Goal: Contribute content

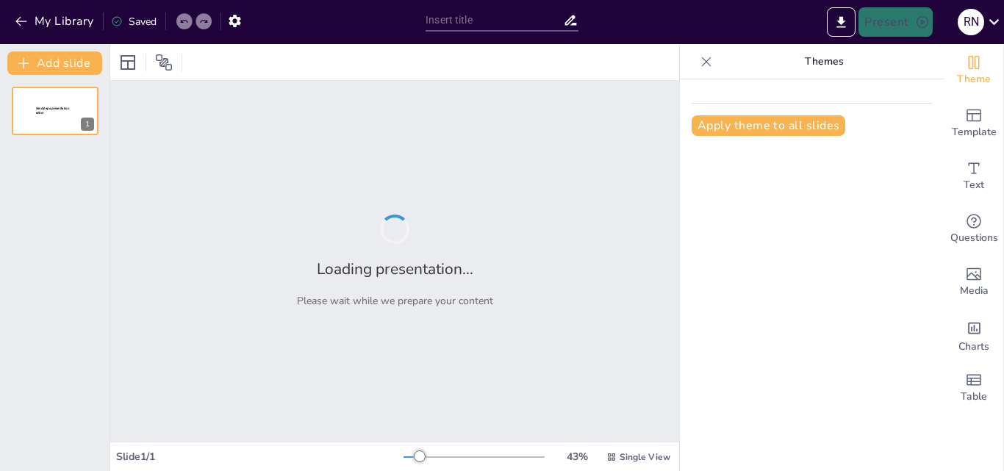
type input "Criterios Diagnósticos del Trastorno por Consumo de Sustancias en el DSM-5-TR"
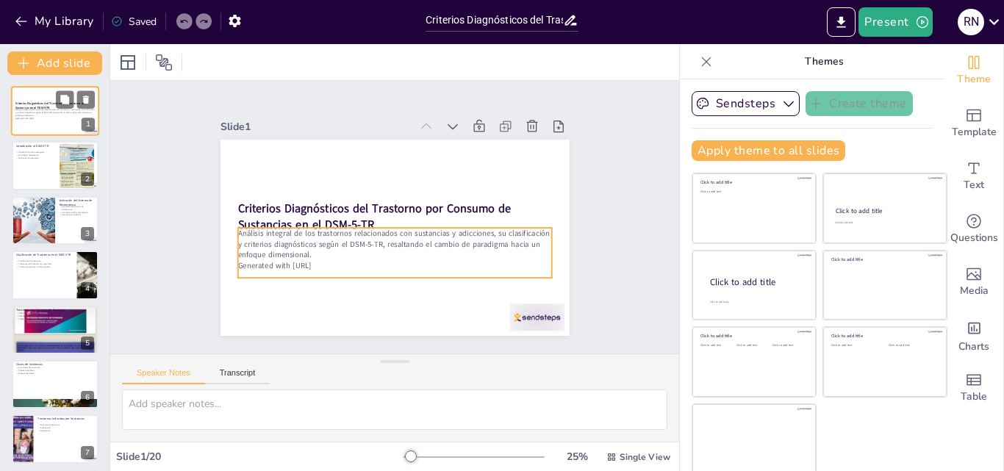
click at [43, 117] on p "Generated with [URL]" at bounding box center [54, 118] width 79 height 3
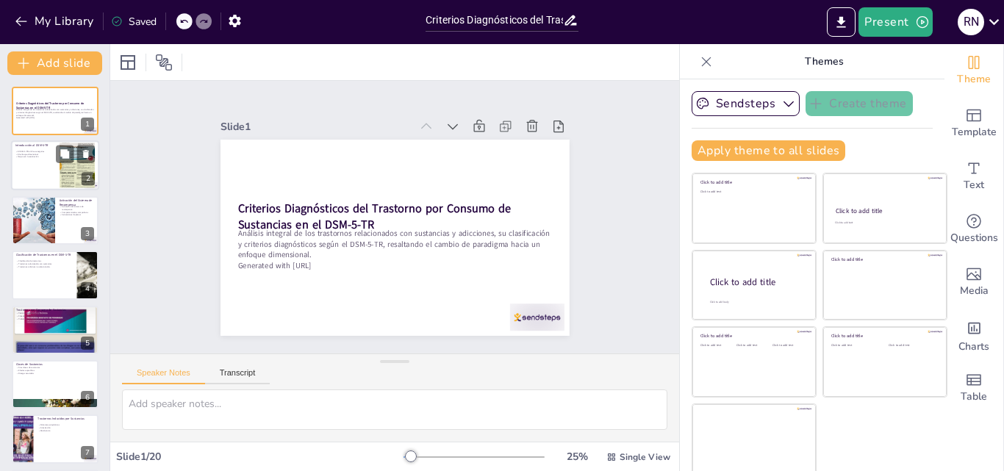
click at [47, 176] on div at bounding box center [55, 166] width 88 height 50
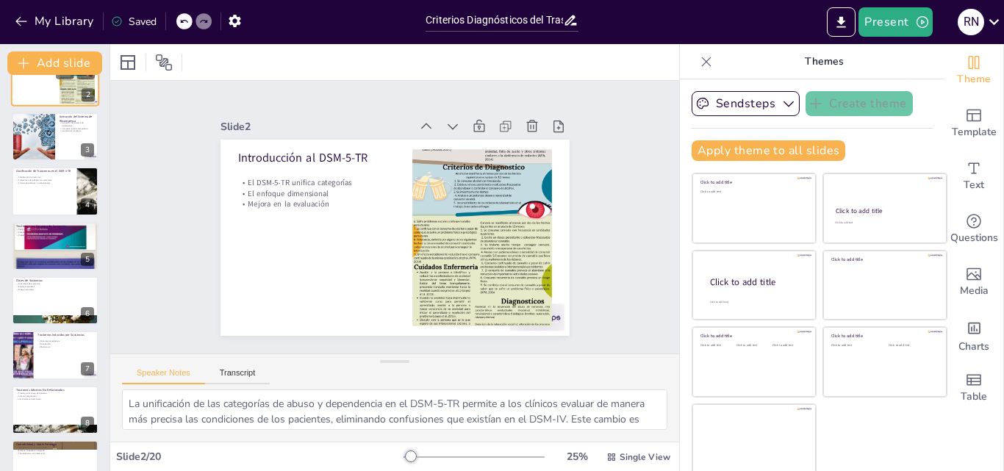
scroll to position [88, 0]
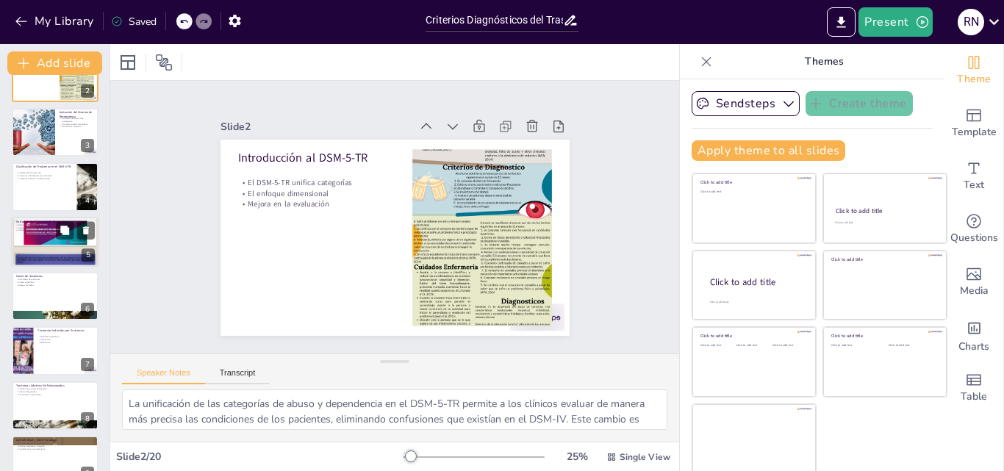
click at [47, 226] on p "Criterios diagnósticos" at bounding box center [54, 227] width 79 height 3
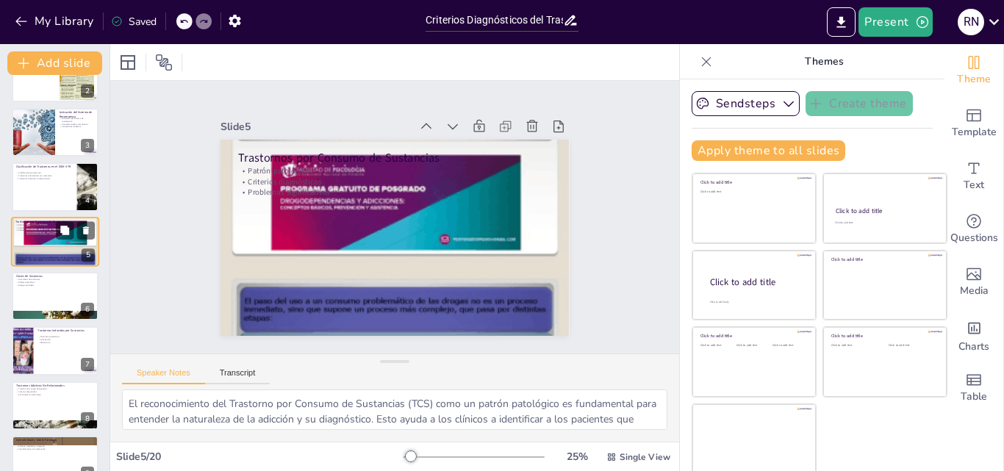
scroll to position [57, 0]
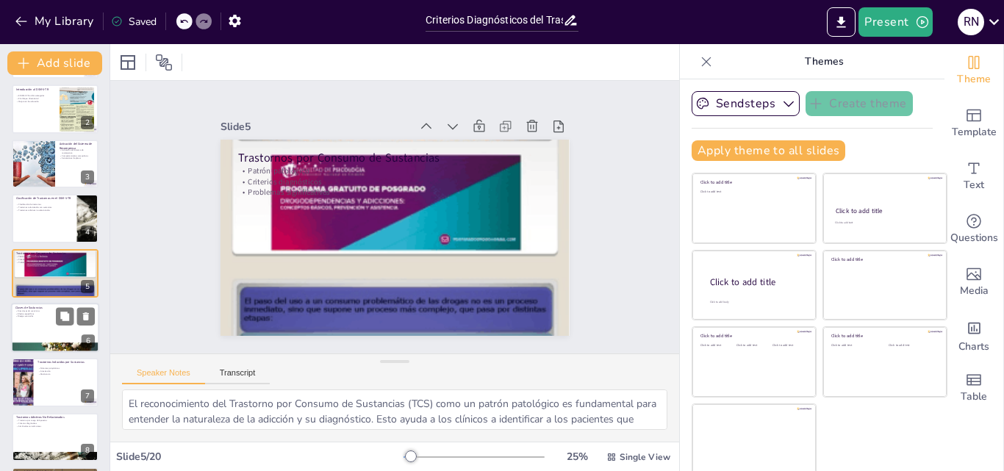
click at [51, 332] on div at bounding box center [55, 328] width 88 height 50
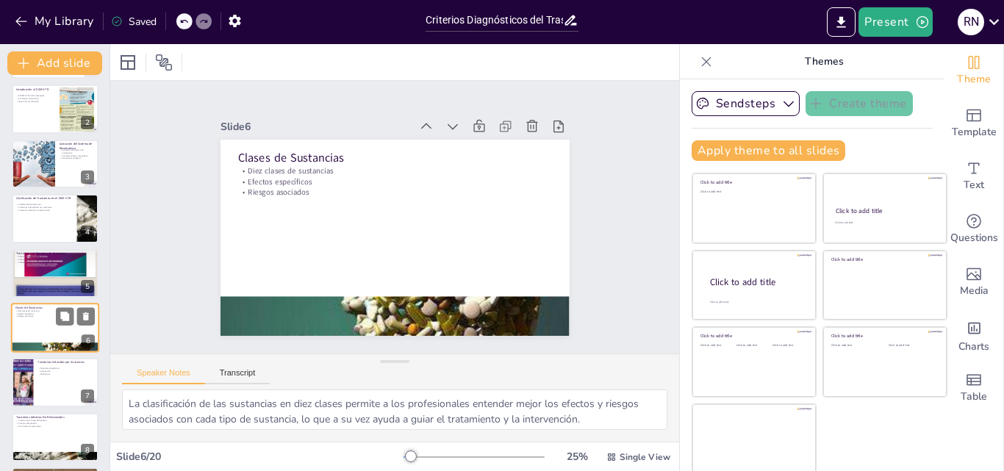
scroll to position [112, 0]
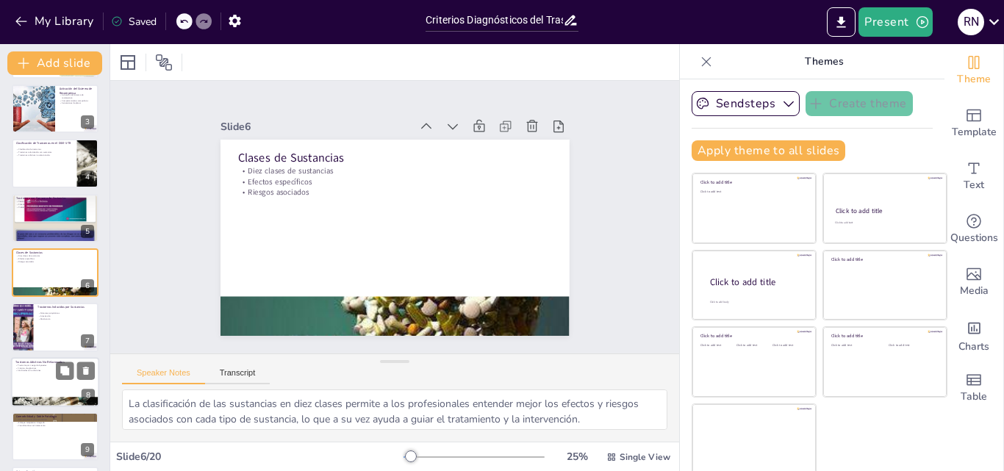
click at [40, 381] on div at bounding box center [55, 382] width 88 height 50
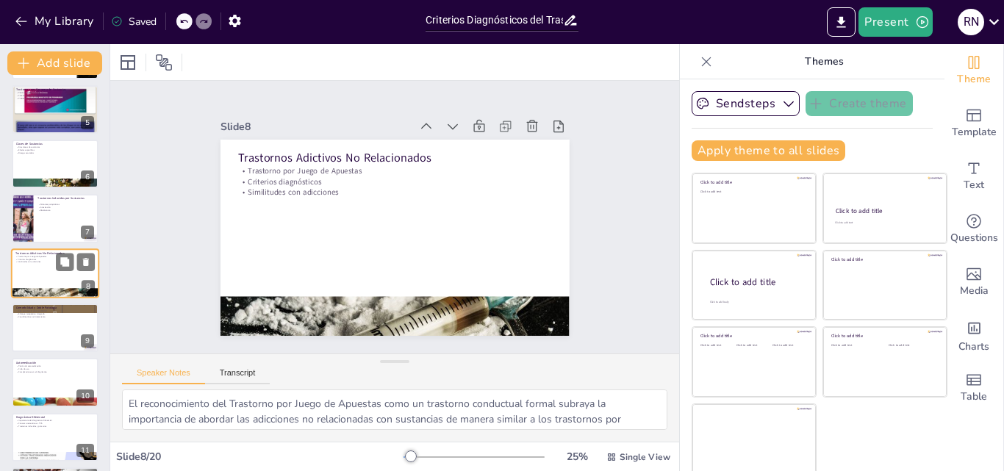
click at [40, 381] on div at bounding box center [55, 382] width 87 height 49
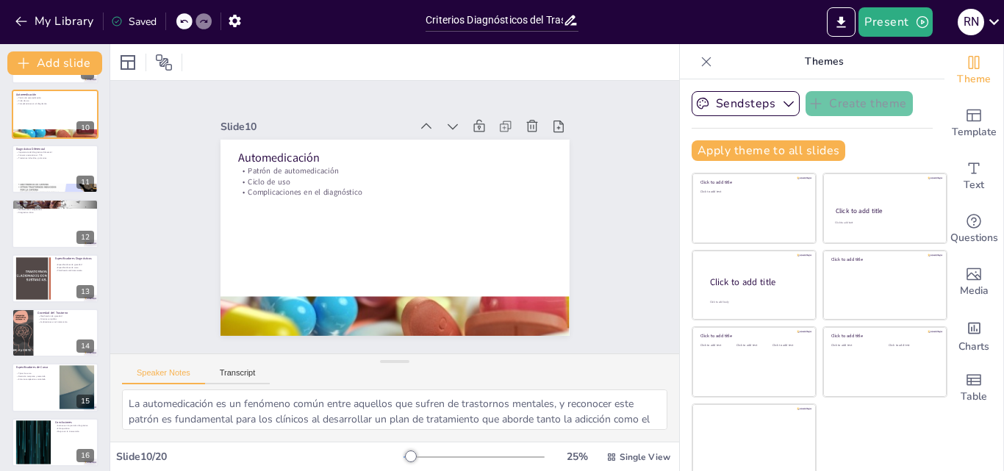
scroll to position [551, 0]
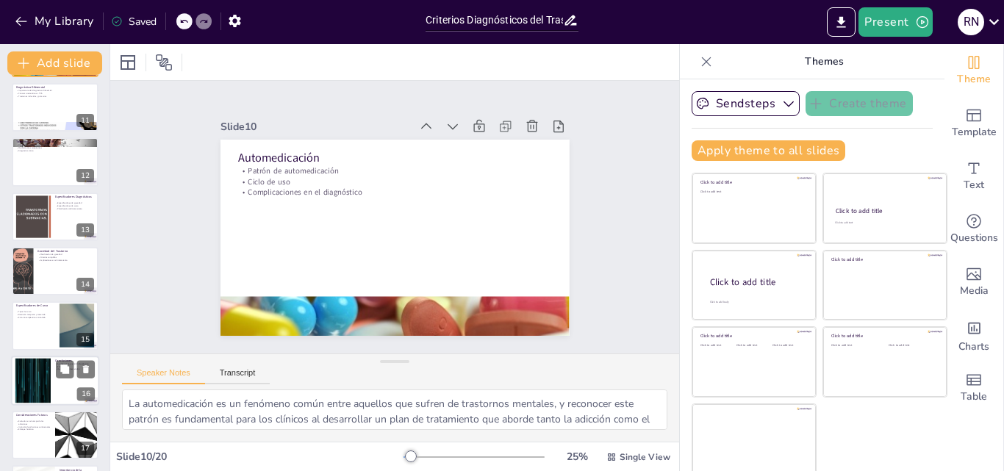
click at [44, 379] on div at bounding box center [32, 380] width 79 height 45
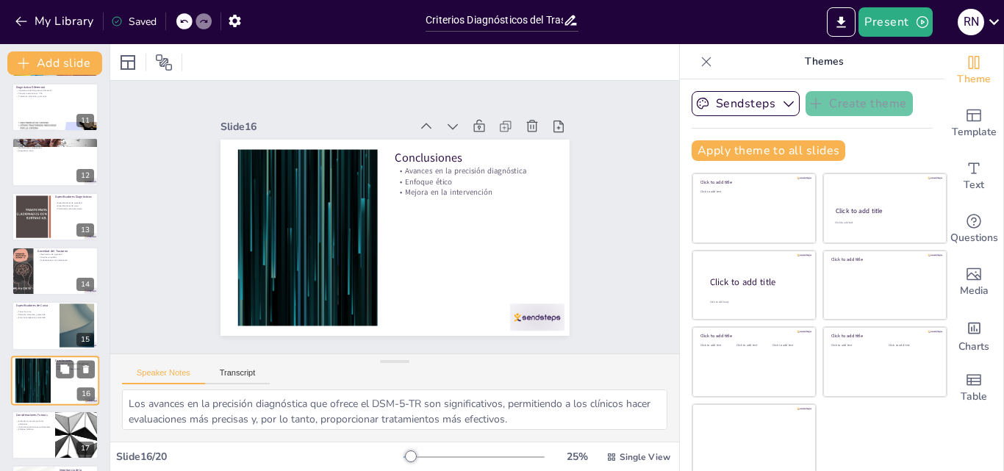
scroll to position [658, 0]
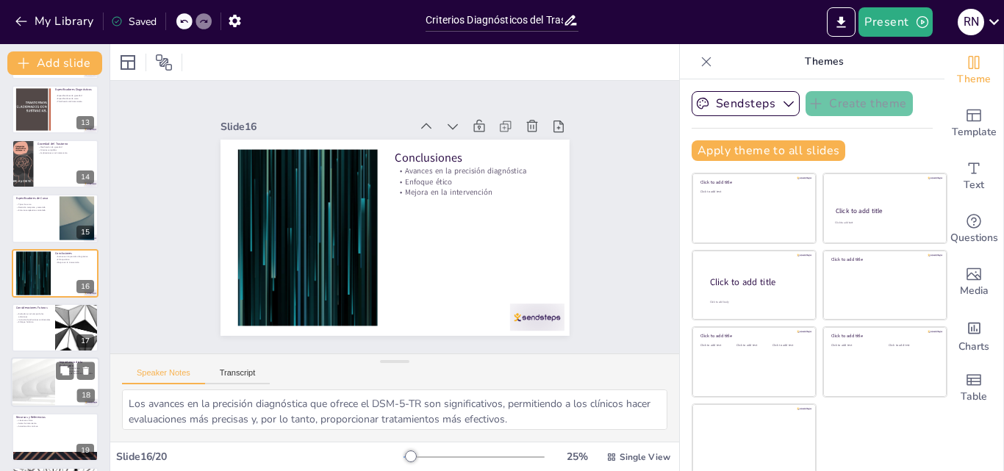
click at [44, 384] on div at bounding box center [33, 383] width 88 height 50
type textarea "La evaluación continua es fundamental para asegurar que los tratamientos se ada…"
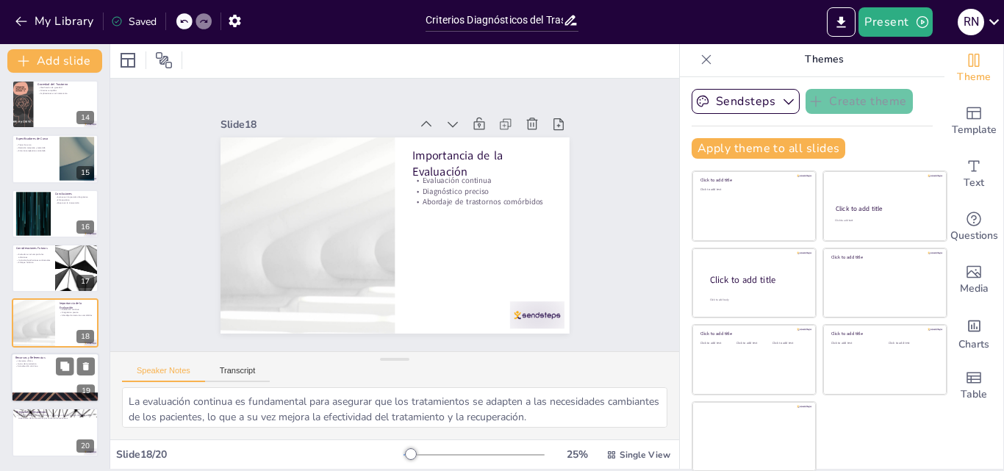
scroll to position [3, 0]
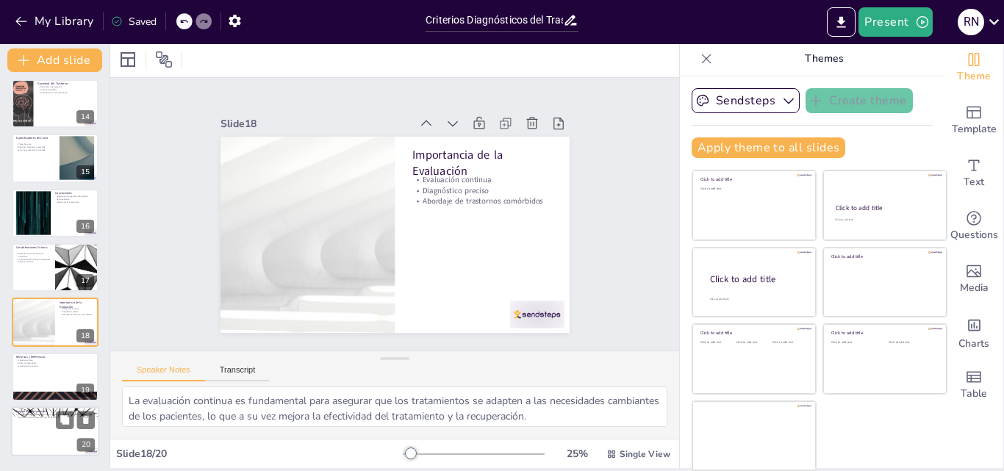
click at [51, 433] on div at bounding box center [55, 432] width 88 height 50
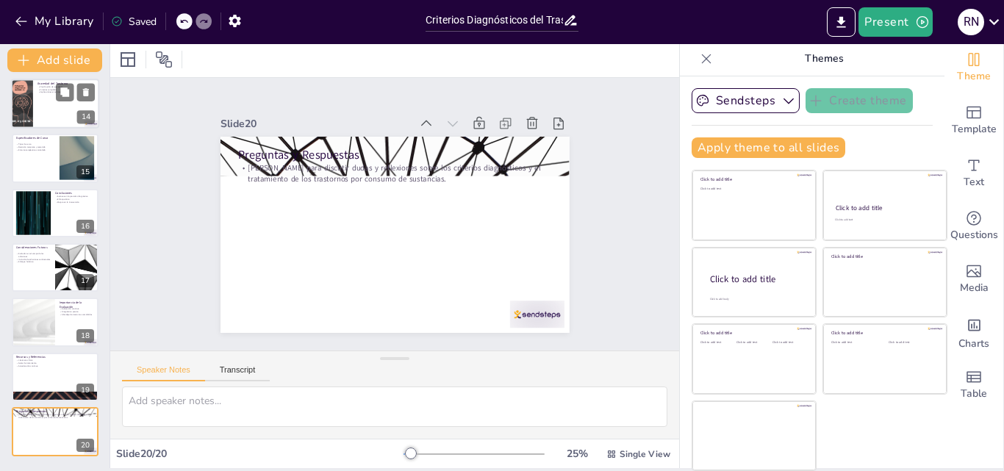
click at [47, 100] on div at bounding box center [55, 104] width 88 height 50
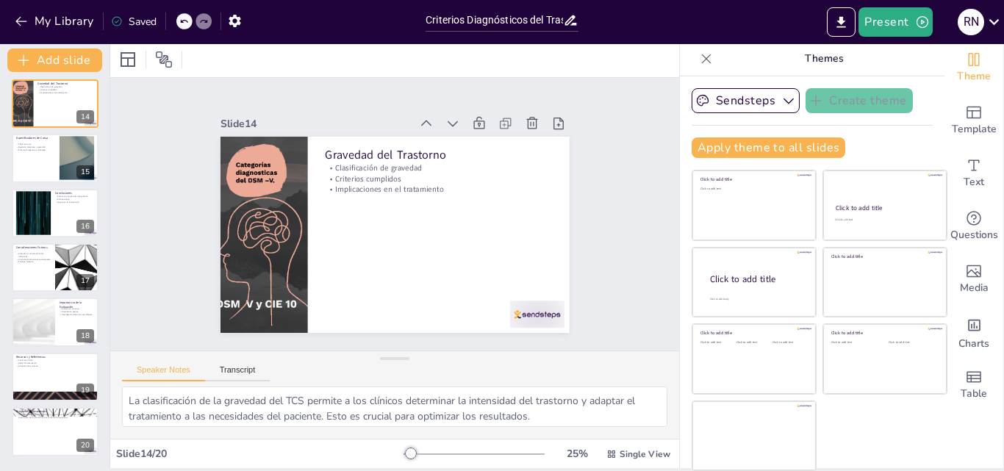
scroll to position [549, 0]
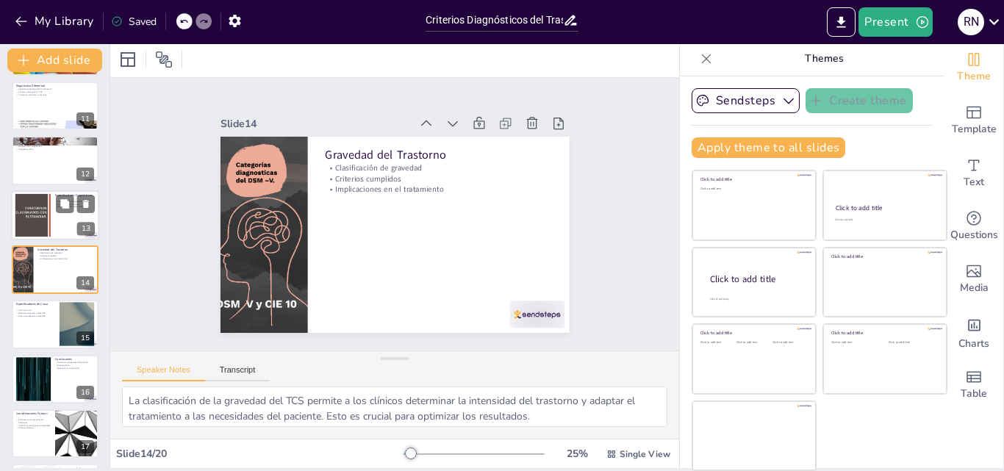
click at [51, 221] on div at bounding box center [55, 215] width 88 height 50
type textarea "Los especificadores de gravedad son fundamentales para determinar la intensidad…"
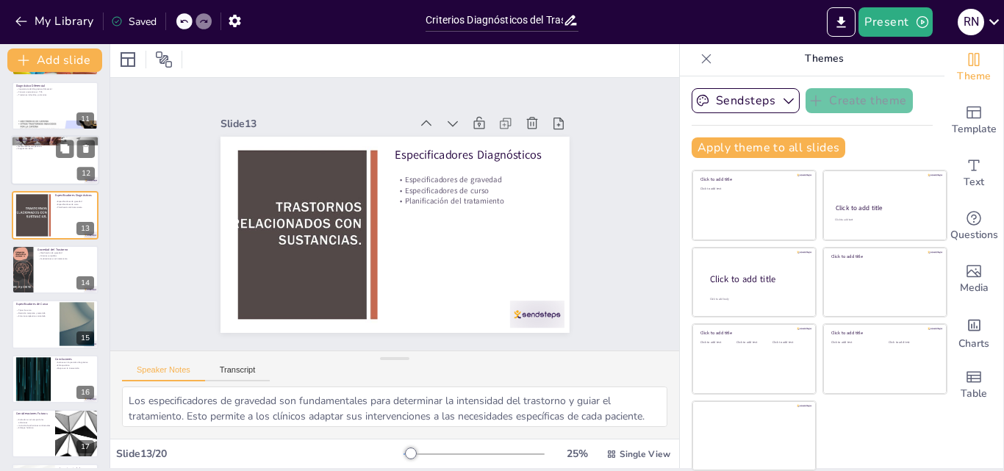
scroll to position [494, 0]
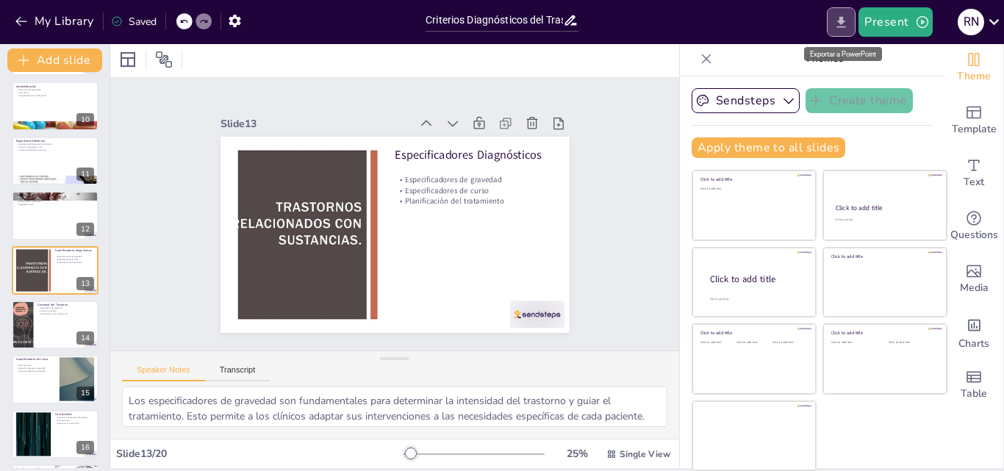
click at [835, 27] on icon "Export to PowerPoint" at bounding box center [841, 22] width 15 height 15
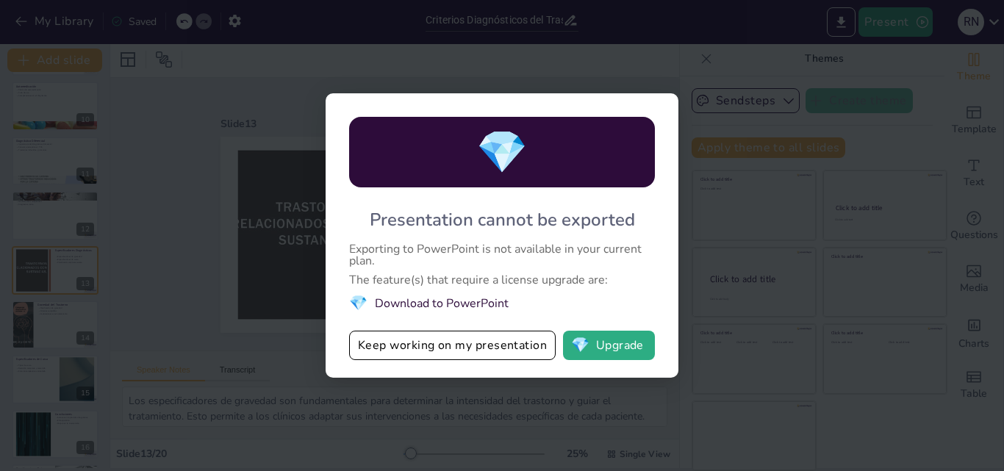
click at [880, 438] on div "💎 Presentation cannot be exported Exporting to PowerPoint is not available in y…" at bounding box center [502, 235] width 1004 height 471
click at [971, 464] on div "💎 Presentation cannot be exported Exporting to PowerPoint is not available in y…" at bounding box center [502, 235] width 1004 height 471
click at [878, 426] on div "💎 Presentation cannot be exported Exporting to PowerPoint is not available in y…" at bounding box center [502, 235] width 1004 height 471
click at [473, 343] on button "Keep working on my presentation" at bounding box center [452, 345] width 207 height 29
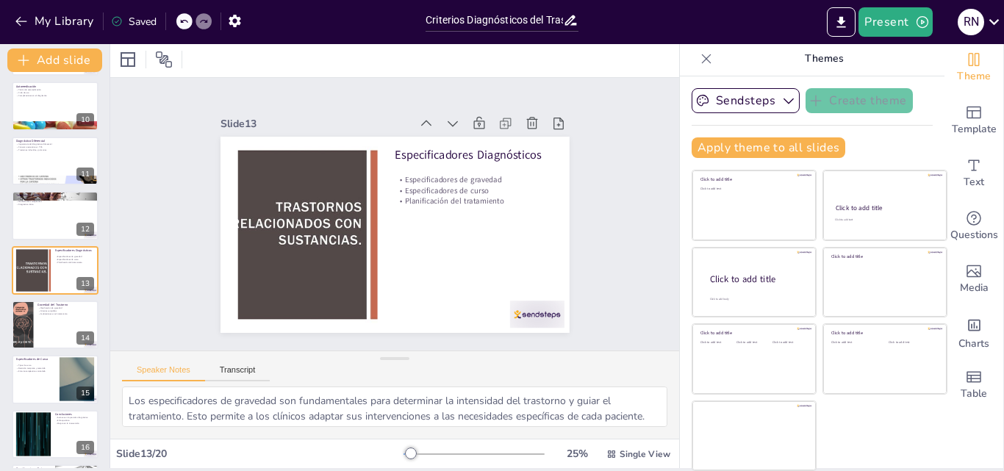
click at [699, 63] on icon at bounding box center [706, 58] width 15 height 15
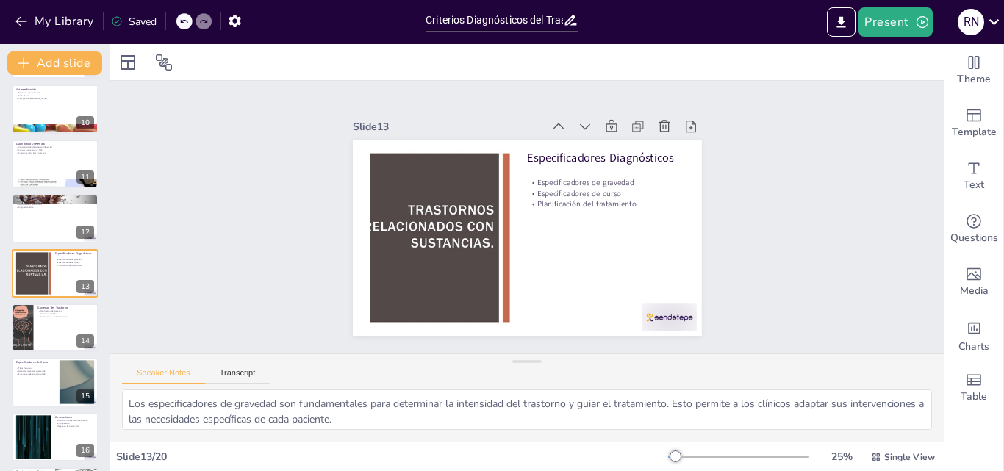
scroll to position [0, 0]
click at [57, 19] on button "My Library" at bounding box center [55, 22] width 89 height 24
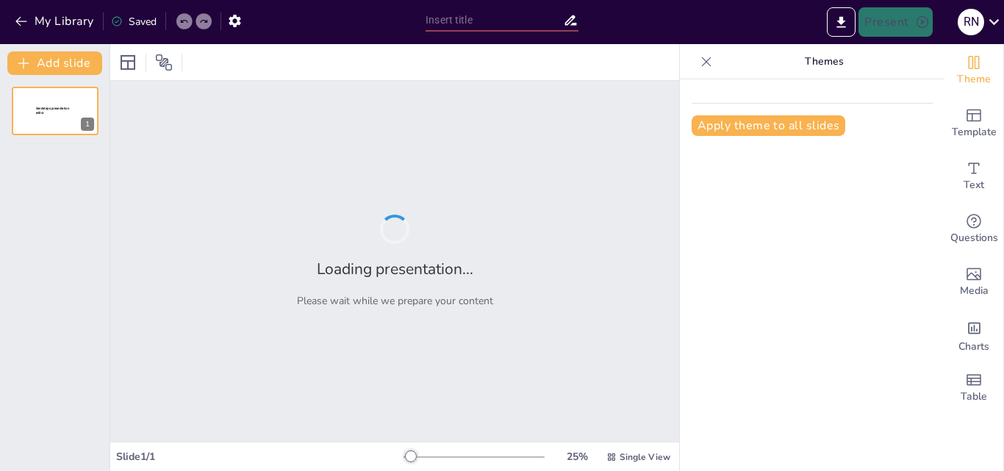
type input "Criterios Diagnósticos y Características de los Trastornos por Consumo de Susta…"
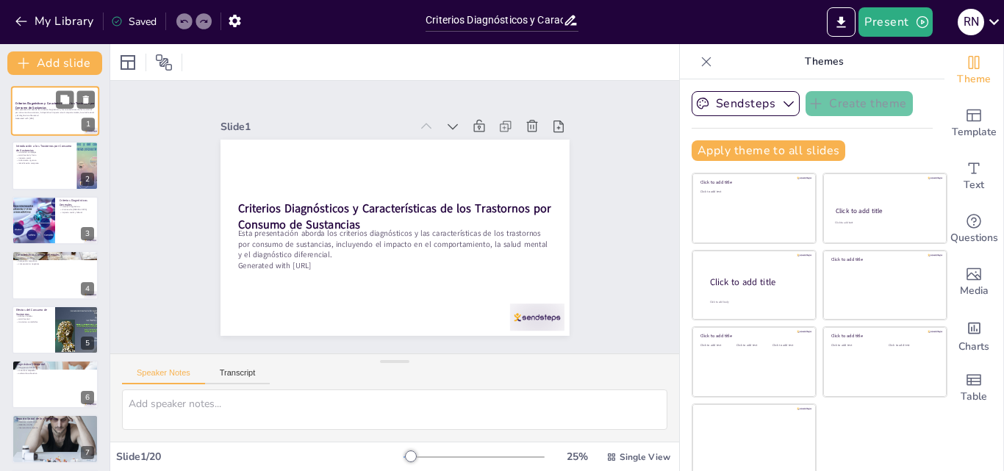
checkbox input "true"
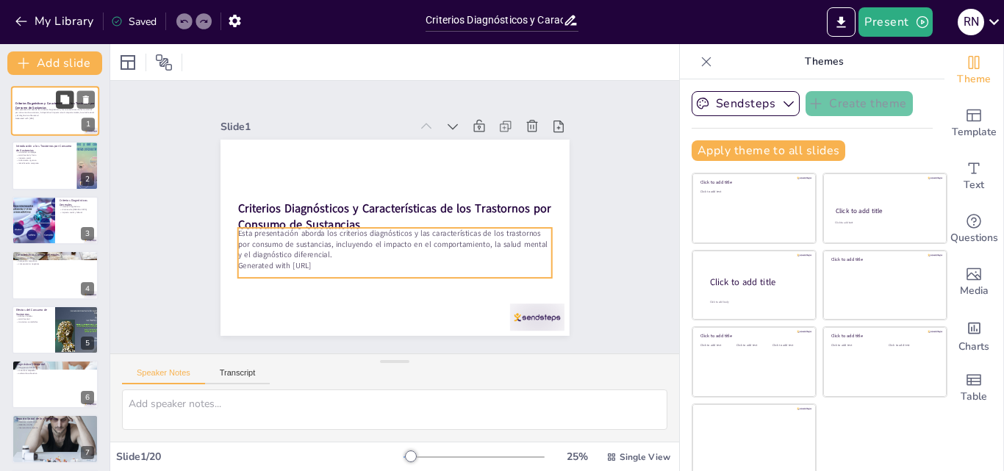
click at [65, 108] on button at bounding box center [65, 99] width 18 height 18
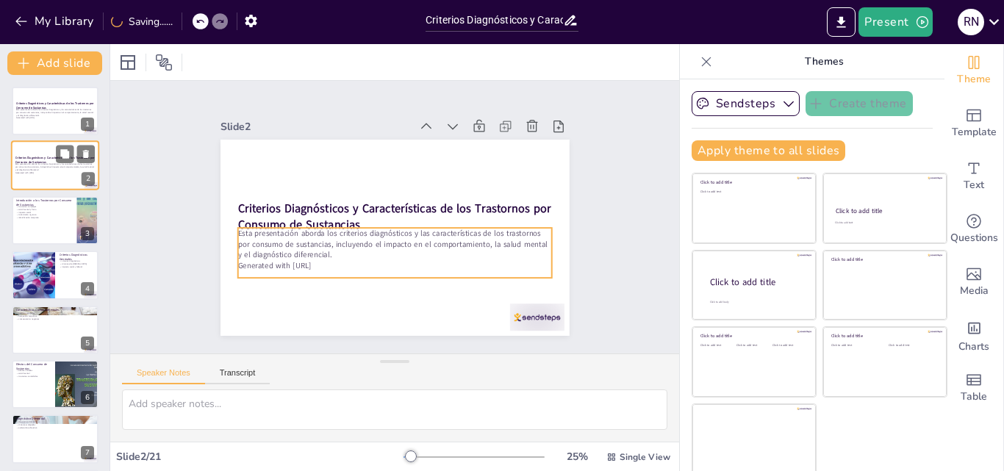
click at [49, 172] on p "Generated with [URL]" at bounding box center [54, 172] width 79 height 3
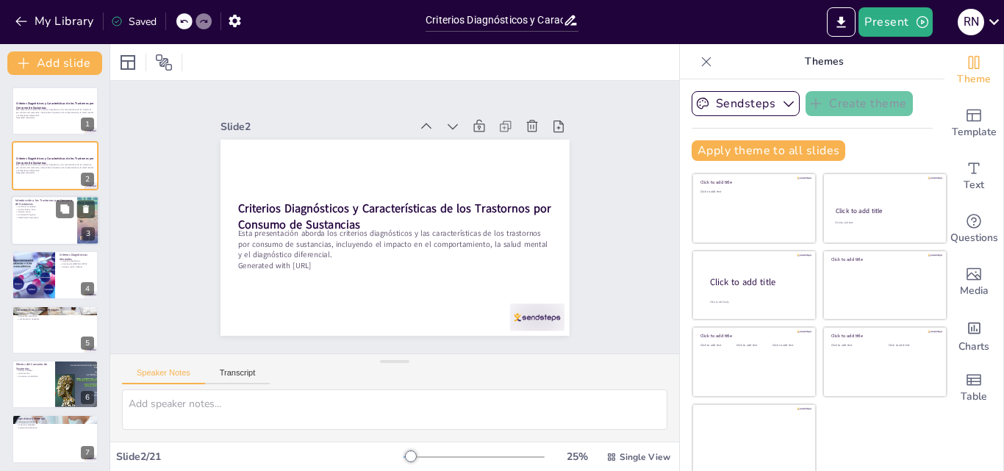
checkbox input "true"
click at [51, 220] on div at bounding box center [55, 221] width 88 height 50
type textarea "Los trastornos por consumo de sustancias son complejos y afectan a diversas áre…"
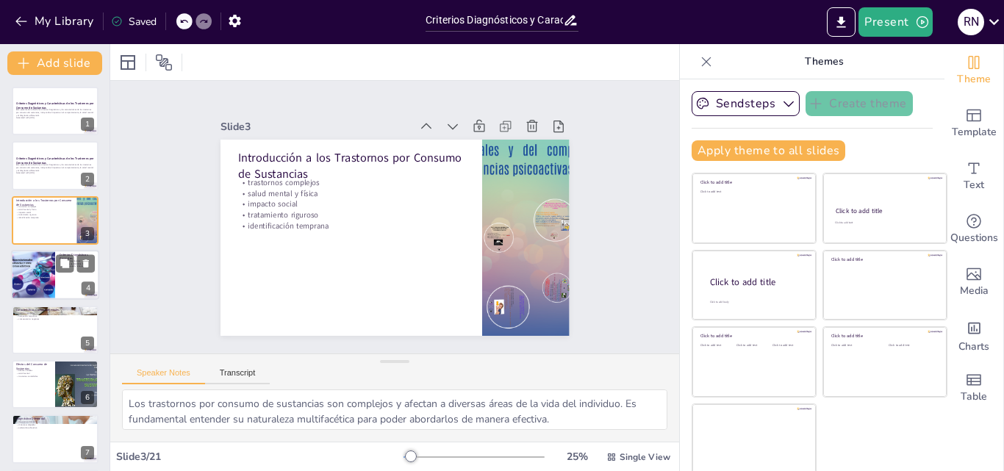
checkbox input "true"
click at [51, 268] on div at bounding box center [33, 275] width 88 height 50
type textarea "Los criterios diagnósticos son esenciales para identificar correctamente los tr…"
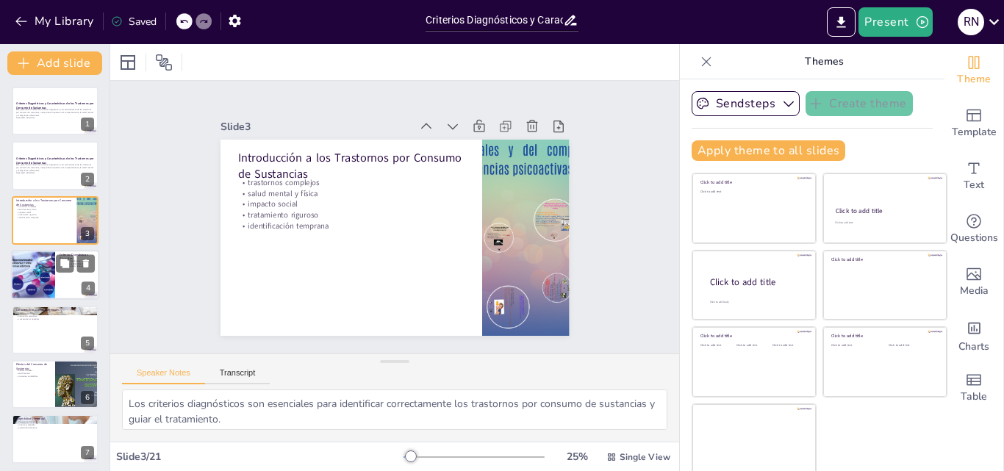
checkbox input "true"
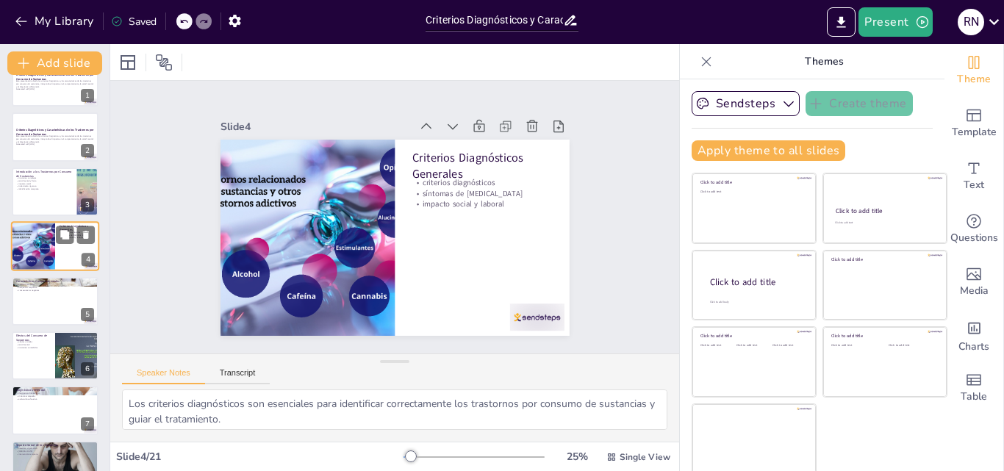
scroll to position [32, 0]
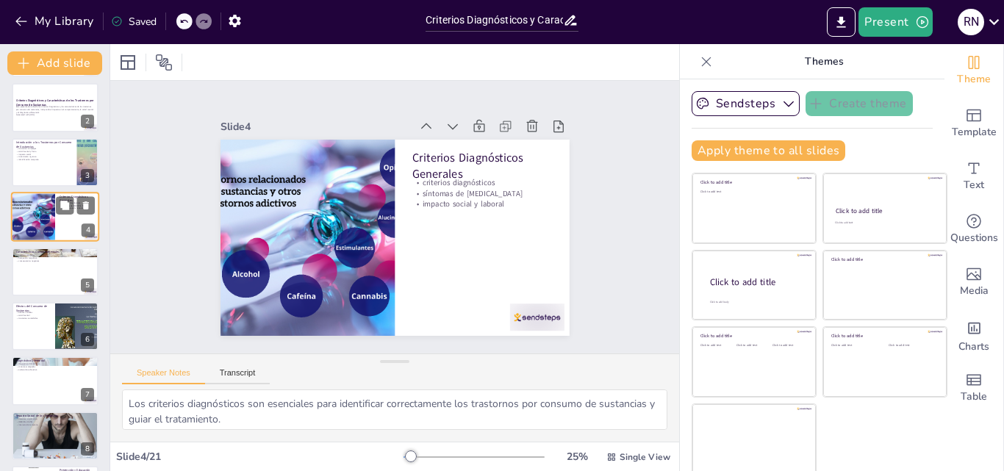
checkbox input "true"
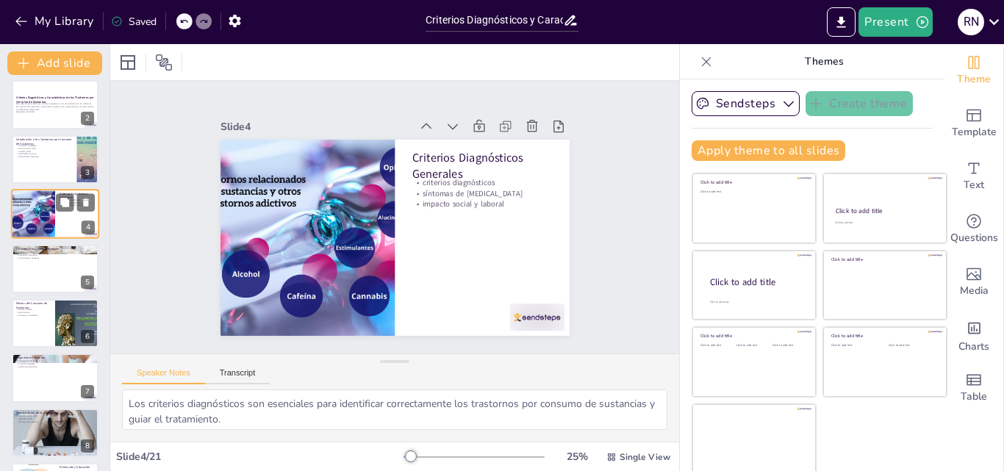
click at [51, 268] on div at bounding box center [55, 269] width 87 height 49
type textarea "Los cambios cerebrales son fundamentales para entender cómo el consumo de susta…"
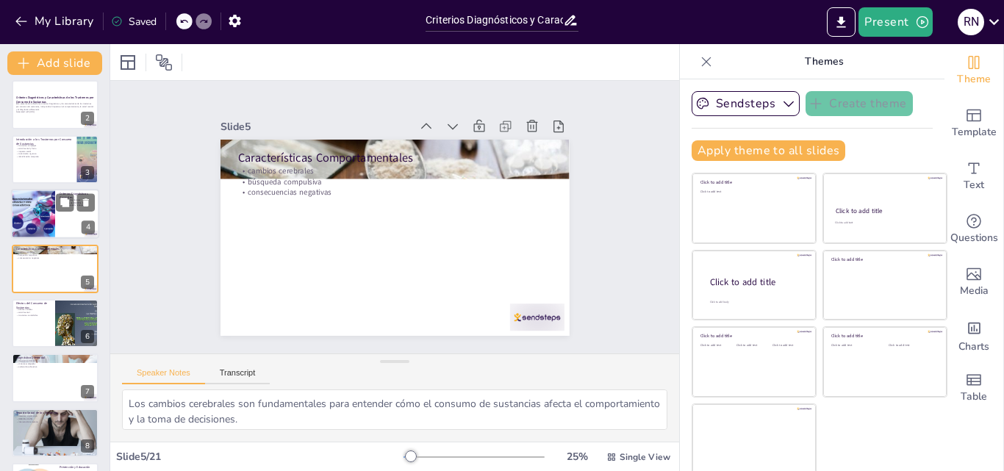
scroll to position [57, 0]
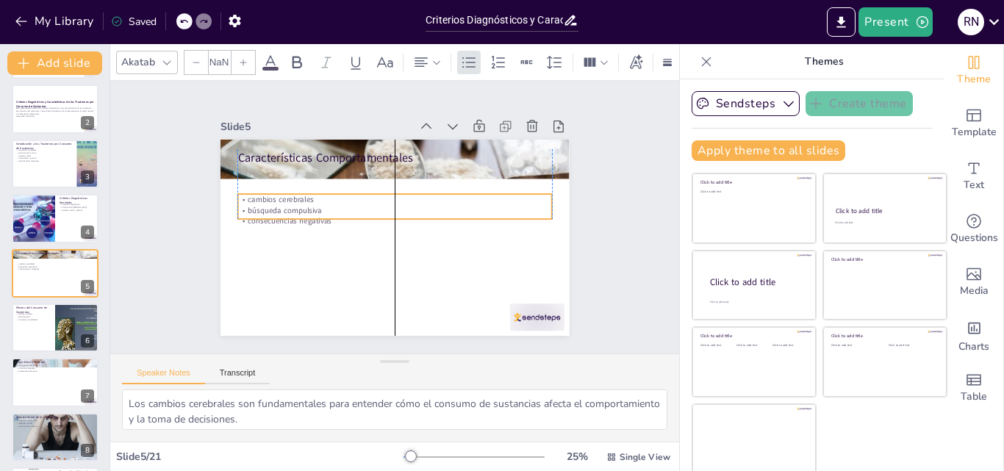
checkbox input "true"
type input "32"
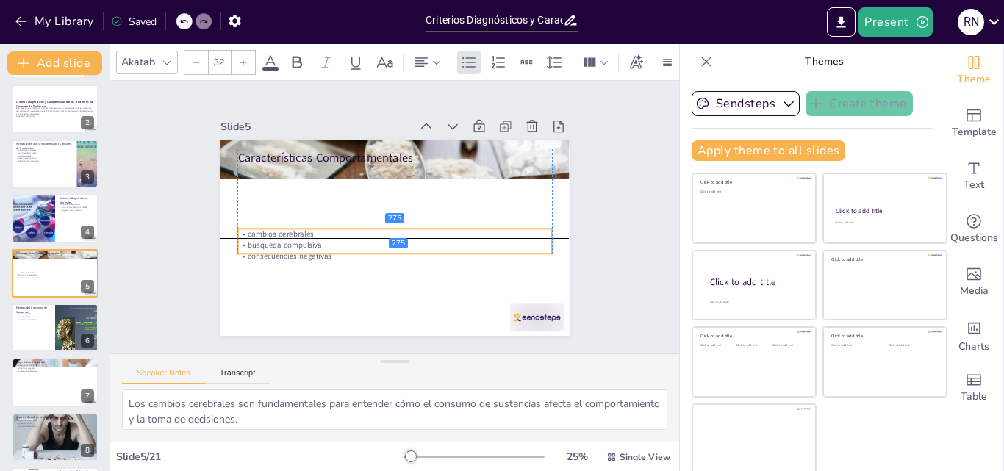
drag, startPoint x: 262, startPoint y: 178, endPoint x: 257, endPoint y: 242, distance: 64.2
click at [257, 242] on p "búsqueda compulsiva" at bounding box center [390, 245] width 310 height 76
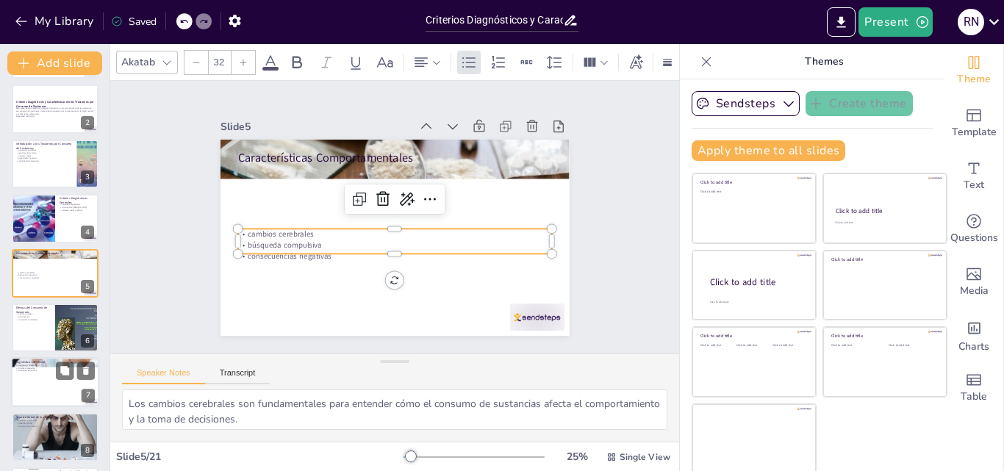
checkbox input "true"
click at [35, 387] on div at bounding box center [55, 383] width 88 height 50
type textarea "La diferenciación entre trastornos es crucial para asegurar un tratamiento efec…"
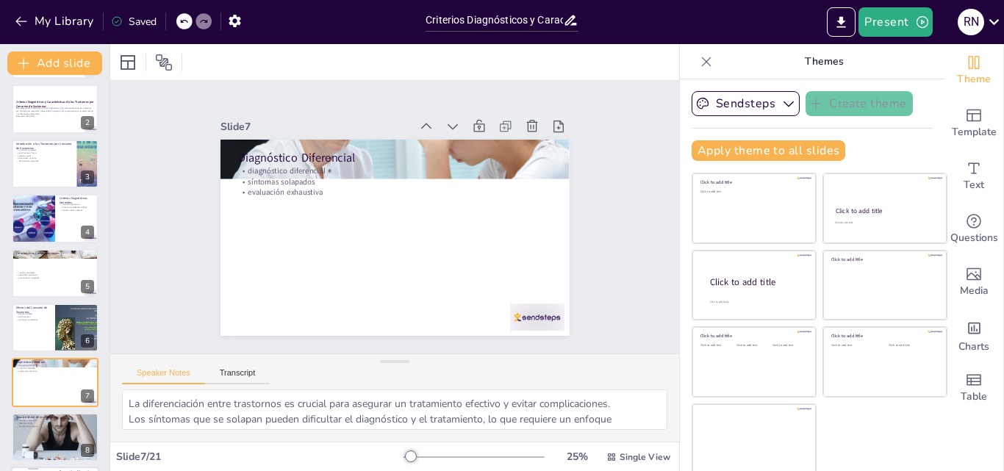
scroll to position [166, 0]
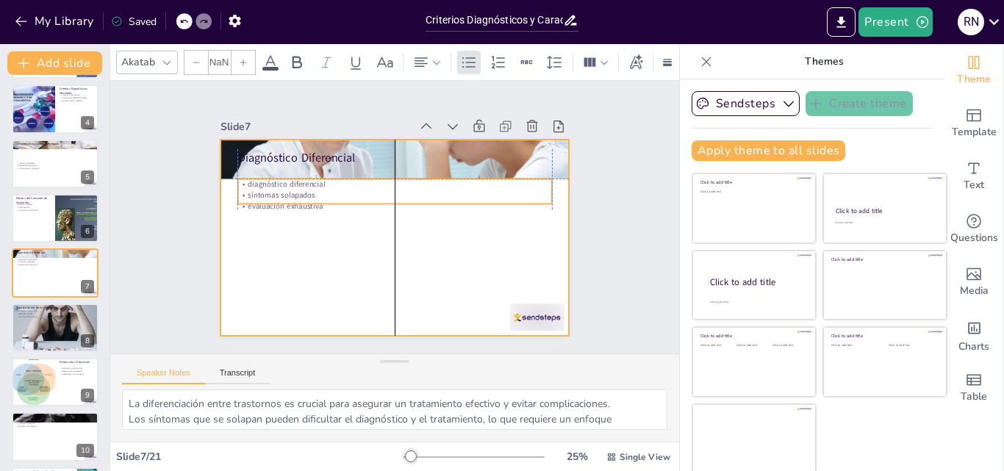
checkbox input "true"
type input "32"
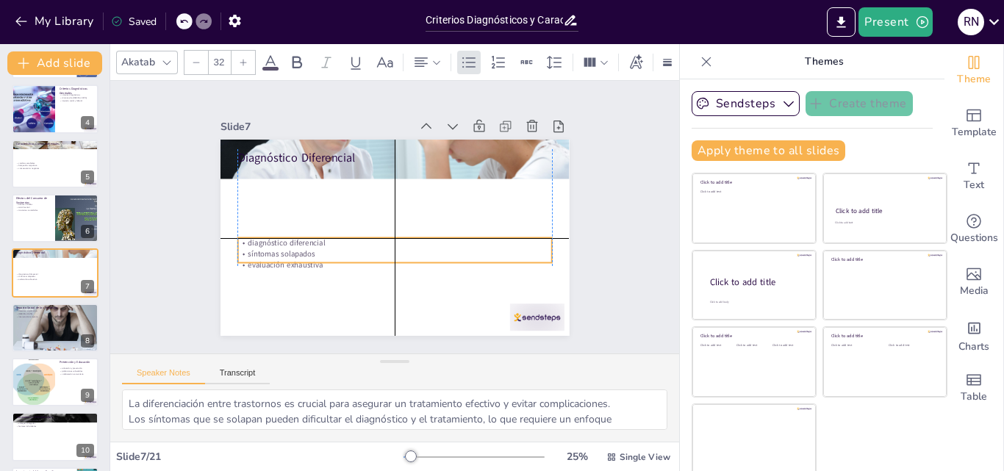
drag, startPoint x: 257, startPoint y: 176, endPoint x: 257, endPoint y: 252, distance: 75.7
click at [257, 252] on p "síntomas solapados" at bounding box center [391, 253] width 313 height 43
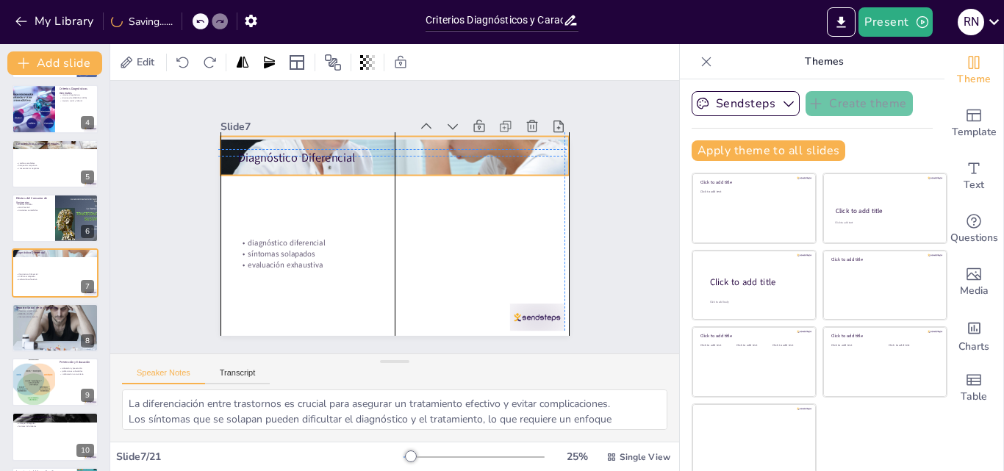
drag, startPoint x: 285, startPoint y: 143, endPoint x: 283, endPoint y: 135, distance: 7.7
click at [283, 135] on div at bounding box center [407, 157] width 390 height 300
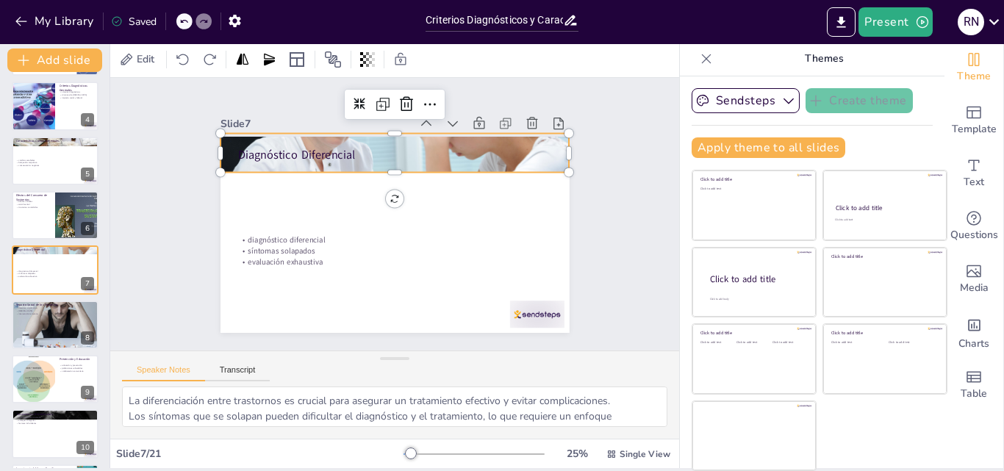
scroll to position [460, 0]
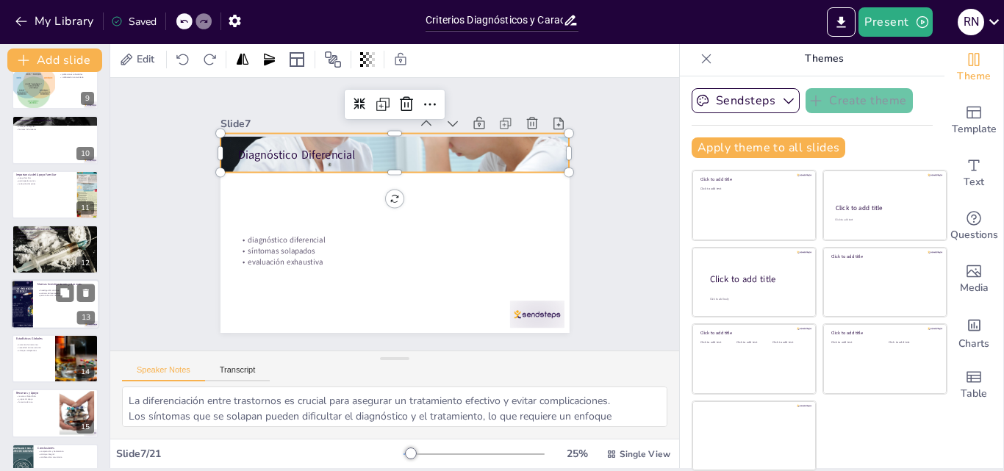
checkbox input "true"
click at [34, 310] on div at bounding box center [55, 304] width 88 height 50
type textarea "La investigación continua es esencial para el desarrollo de nuevas estrategias …"
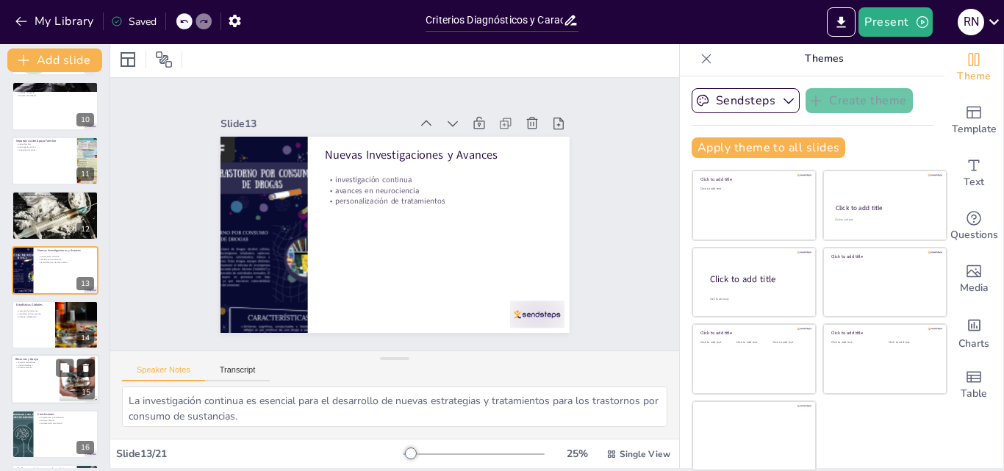
scroll to position [770, 0]
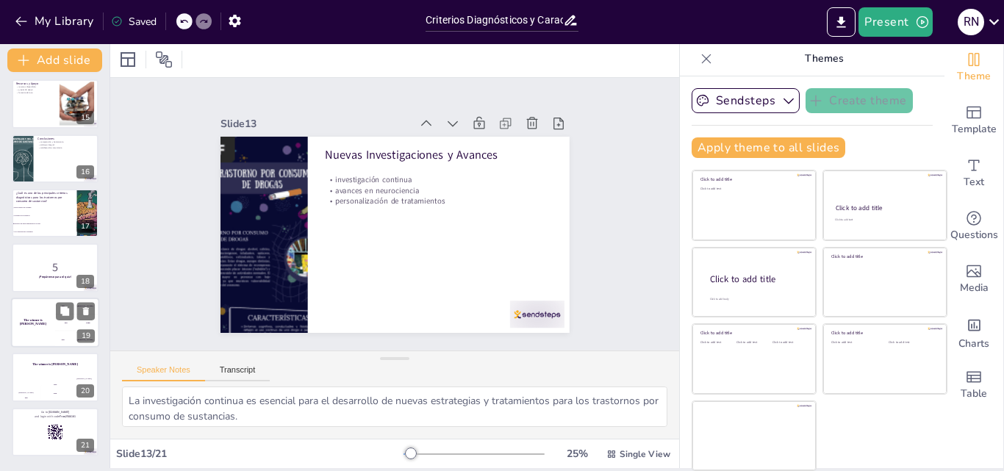
checkbox input "true"
click at [37, 317] on div "The winner is Niels 🏆" at bounding box center [33, 323] width 44 height 50
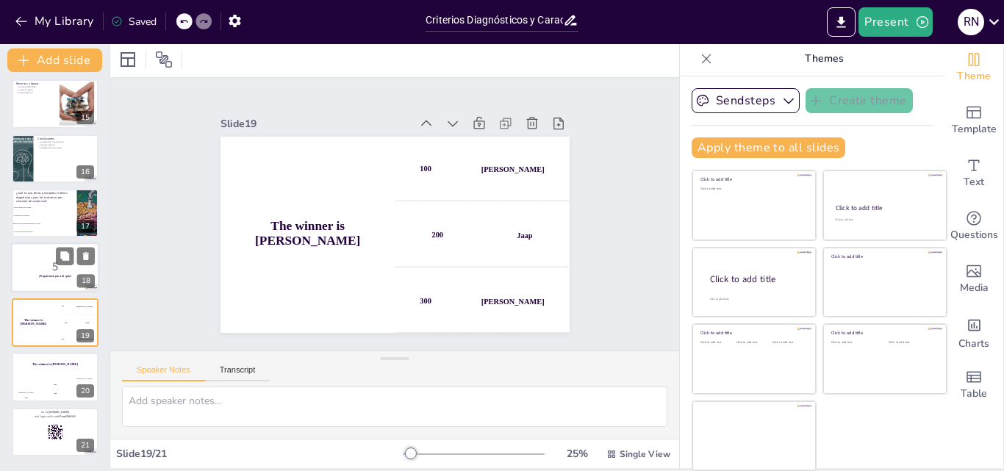
checkbox input "true"
click at [21, 268] on p "5" at bounding box center [54, 267] width 79 height 16
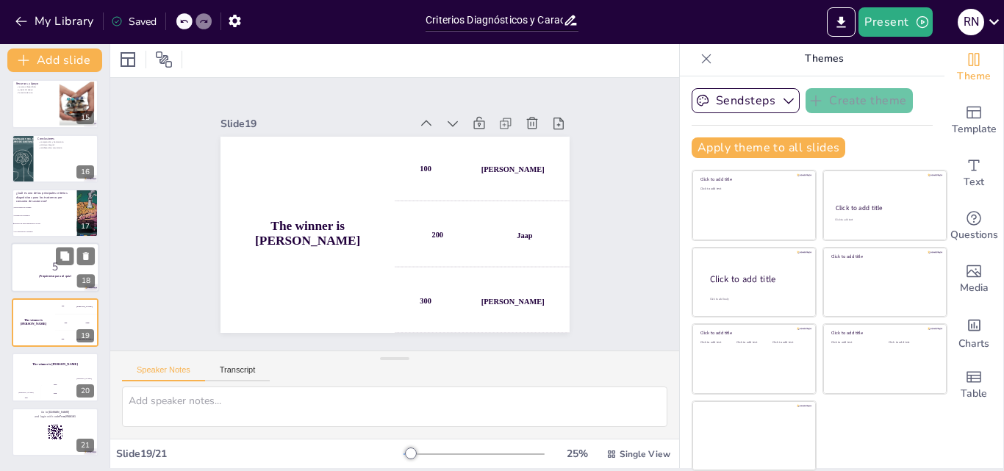
checkbox input "true"
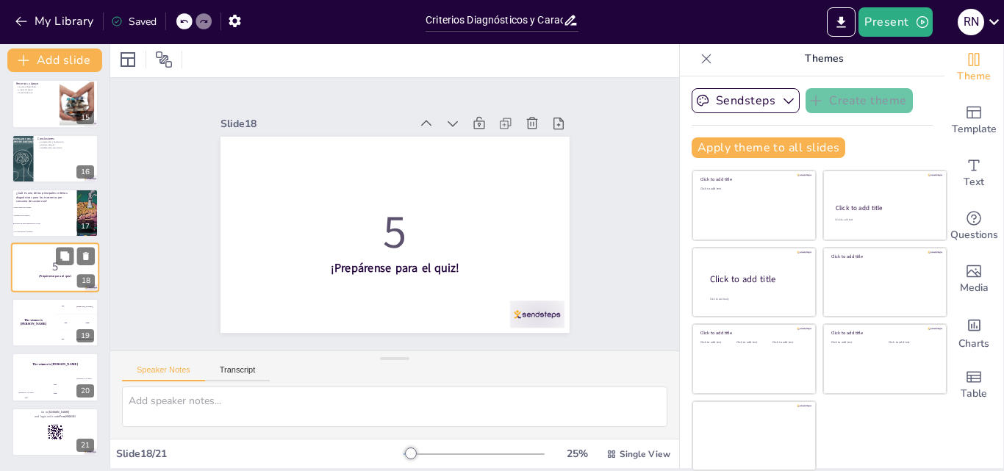
scroll to position [768, 0]
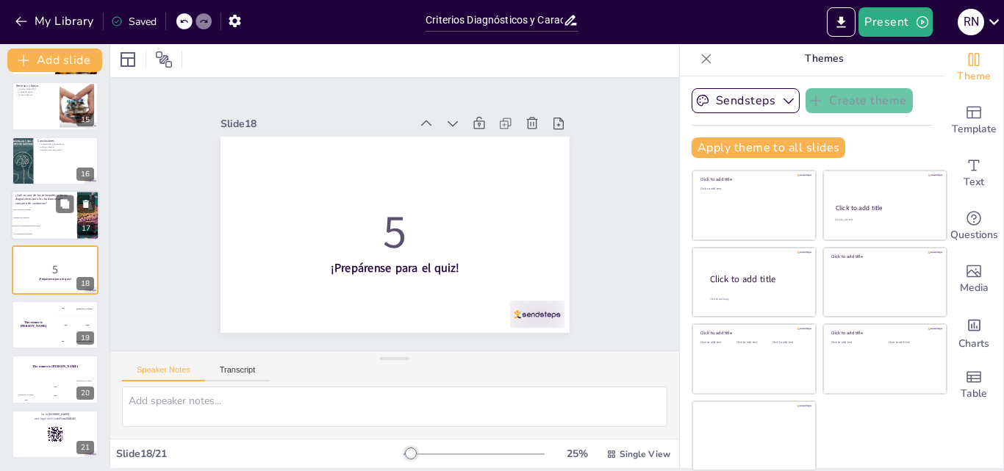
checkbox input "true"
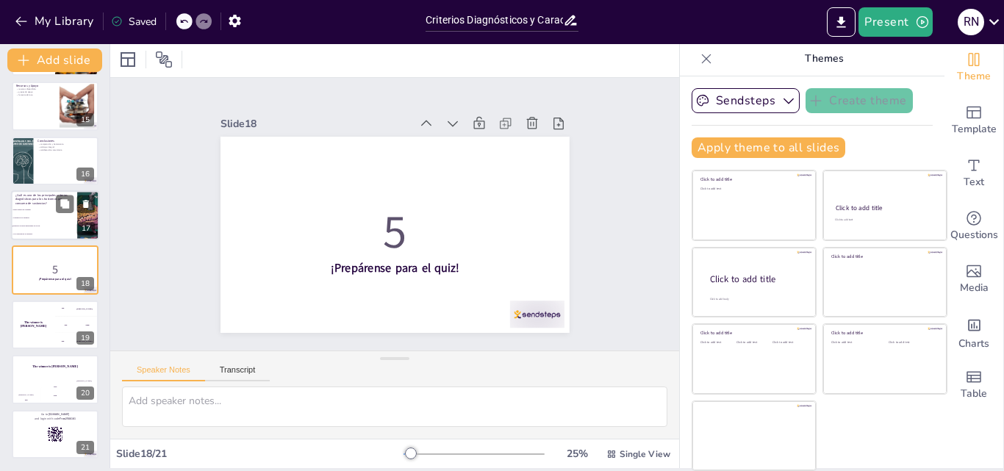
checkbox input "true"
click at [24, 220] on li "Tolerancia a la sustancia" at bounding box center [44, 219] width 66 height 8
type textarea "La respuesta correcta es "Deterioro en áreas importantes de la vida", que se me…"
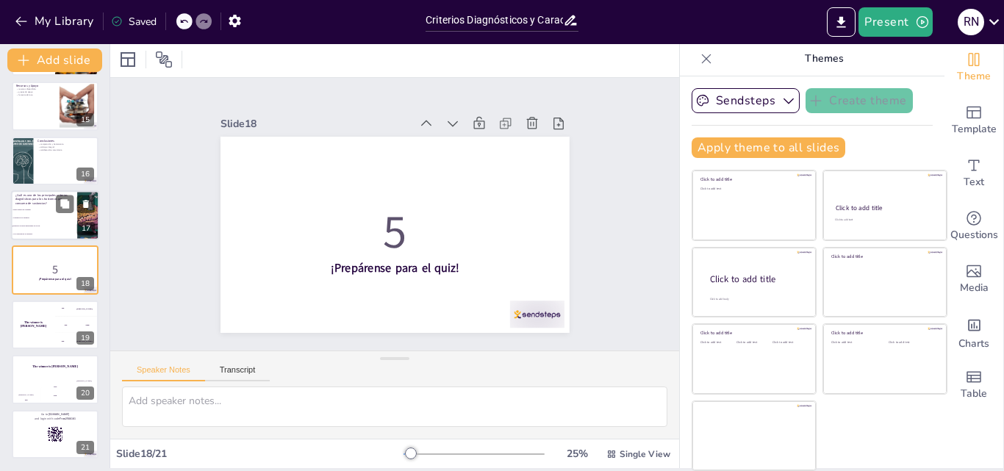
checkbox input "true"
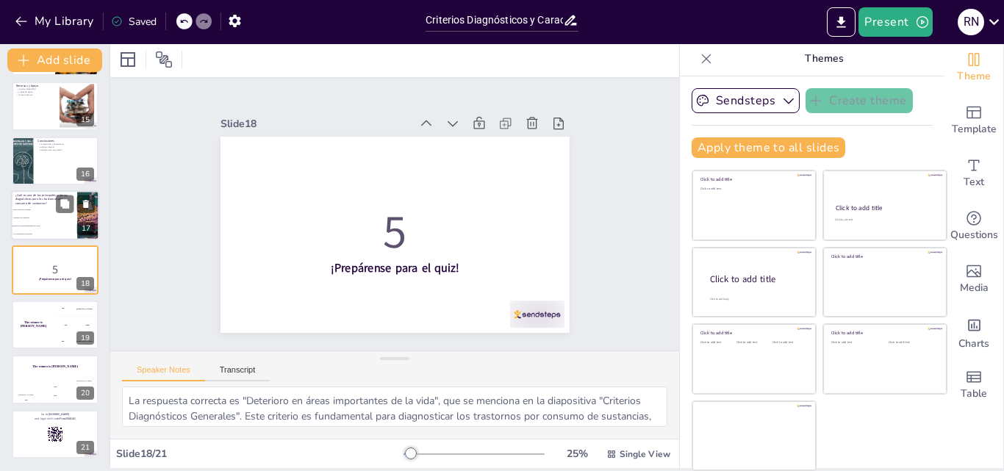
scroll to position [713, 0]
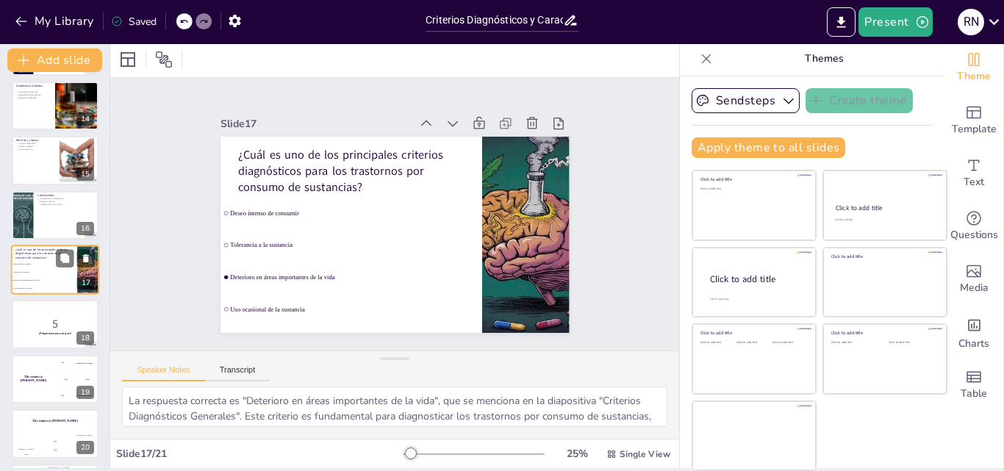
checkbox input "true"
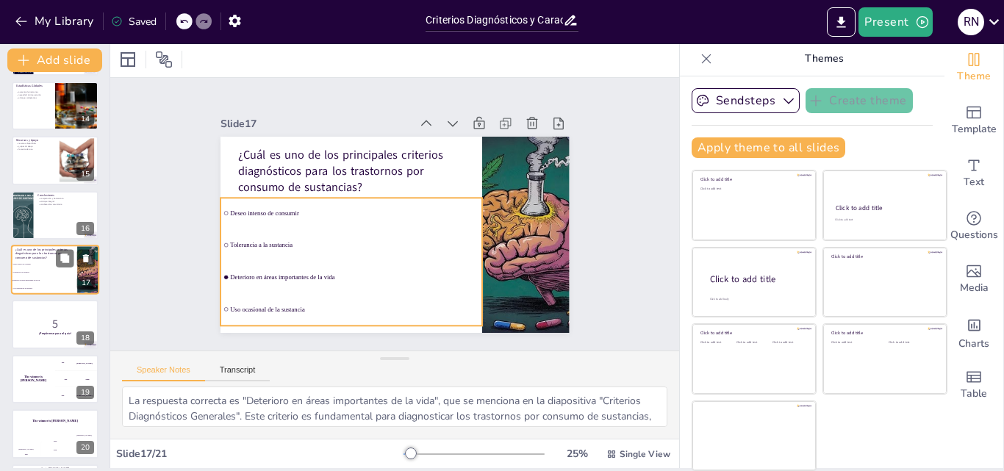
checkbox input "true"
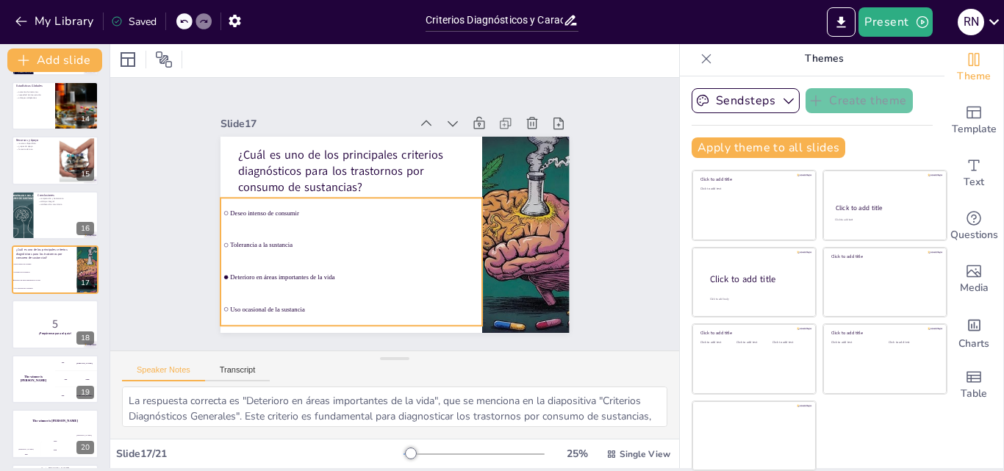
checkbox input "true"
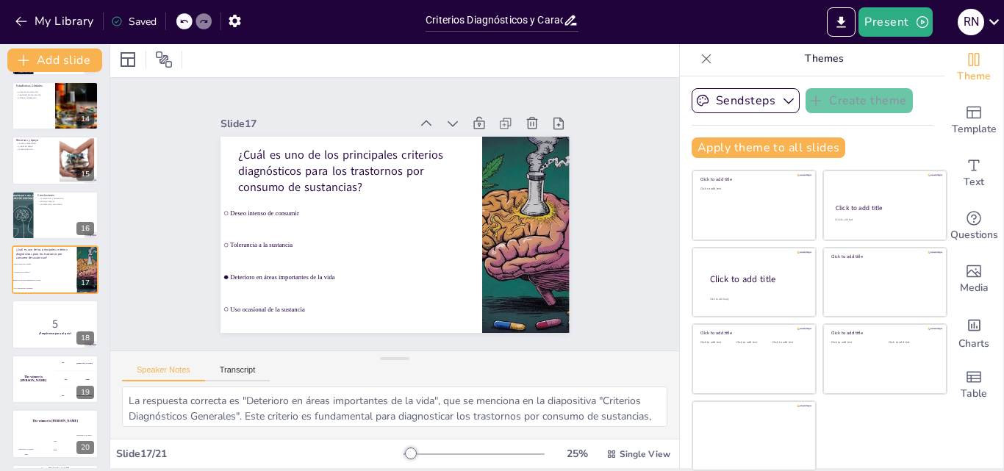
checkbox input "true"
